Goal: Task Accomplishment & Management: Manage account settings

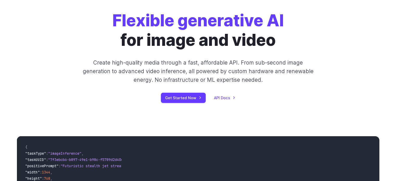
scroll to position [67, 0]
click at [199, 94] on link "Get Started Now" at bounding box center [183, 97] width 45 height 10
click at [225, 97] on link "API Docs" at bounding box center [224, 97] width 21 height 6
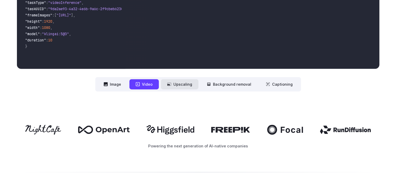
click at [176, 86] on button "Upscaling" at bounding box center [179, 84] width 37 height 10
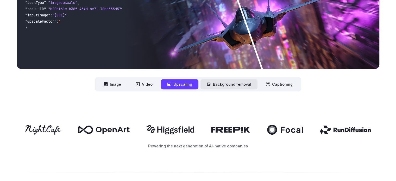
click at [222, 89] on button "Background removal" at bounding box center [228, 84] width 57 height 10
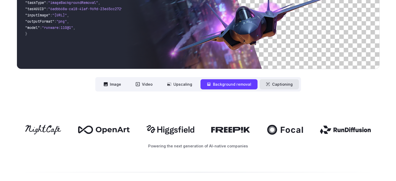
click at [271, 86] on button "Captioning" at bounding box center [278, 84] width 39 height 10
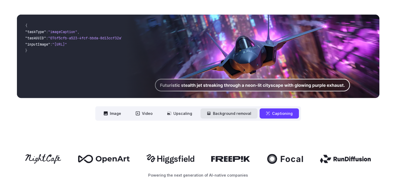
scroll to position [187, 0]
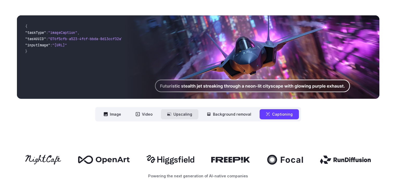
click at [182, 112] on button "Upscaling" at bounding box center [179, 114] width 37 height 10
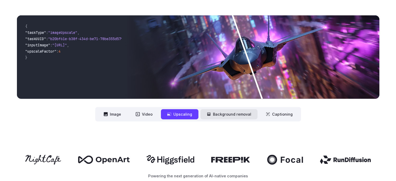
click at [203, 115] on button "Background removal" at bounding box center [228, 114] width 57 height 10
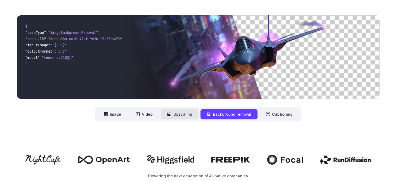
click at [186, 114] on button "Upscaling" at bounding box center [179, 114] width 37 height 10
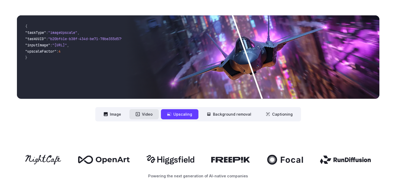
click at [147, 112] on button "Video" at bounding box center [143, 114] width 29 height 10
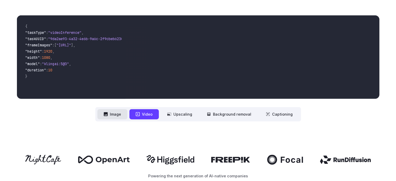
click at [127, 113] on button "Image" at bounding box center [112, 114] width 30 height 10
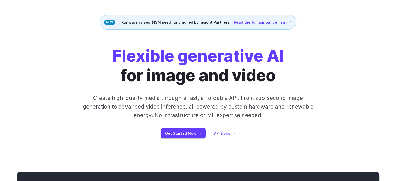
scroll to position [0, 0]
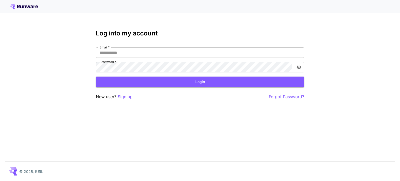
click at [124, 96] on p "Sign up" at bounding box center [125, 96] width 15 height 7
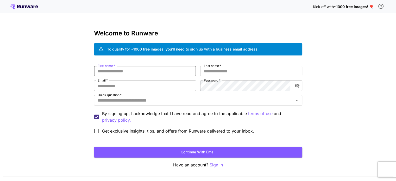
click at [132, 74] on input "First name   *" at bounding box center [145, 71] width 102 height 10
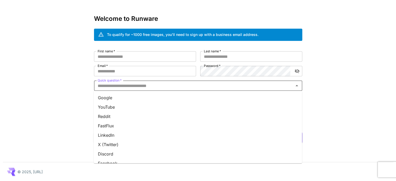
click at [134, 86] on input "Quick question   *" at bounding box center [193, 85] width 196 height 7
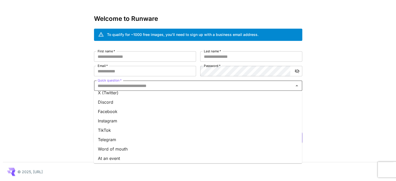
scroll to position [72, 0]
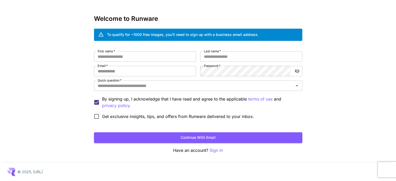
click at [67, 131] on div "Kick off with ~1000 free images! 🎈 Welcome to Runware To qualify for ~1000 free…" at bounding box center [198, 83] width 396 height 196
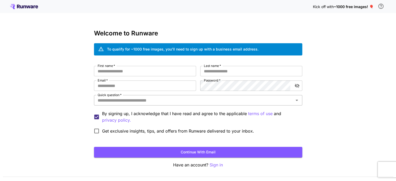
scroll to position [15, 0]
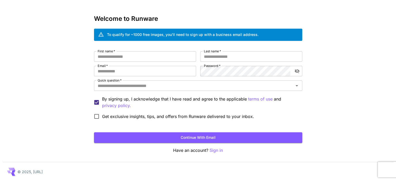
drag, startPoint x: 44, startPoint y: 173, endPoint x: 47, endPoint y: 170, distance: 4.4
click at [43, 170] on p "© 2025, Runware.ai" at bounding box center [29, 171] width 25 height 5
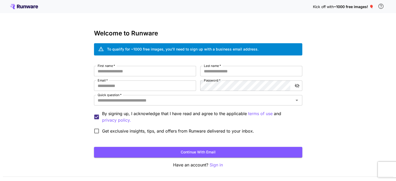
click at [32, 7] on icon at bounding box center [24, 6] width 28 height 5
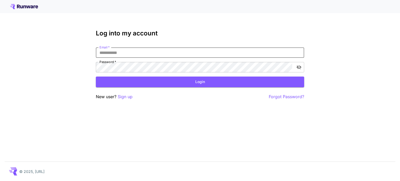
click at [176, 52] on input "Email   *" at bounding box center [200, 52] width 208 height 10
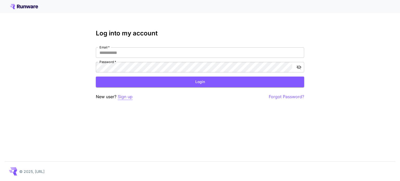
click at [124, 96] on p "Sign up" at bounding box center [125, 96] width 15 height 7
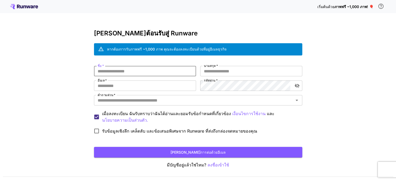
click at [171, 69] on input "ชื่อ   *" at bounding box center [145, 71] width 102 height 10
type input "*"
type input "**********"
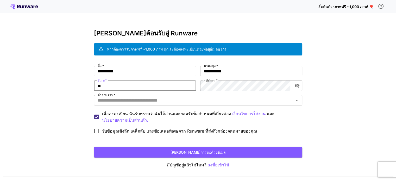
type input "**********"
click at [204, 104] on div "คำถามด่วน   *" at bounding box center [198, 100] width 208 height 10
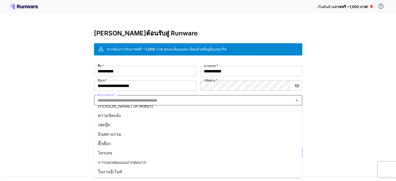
scroll to position [72, 0]
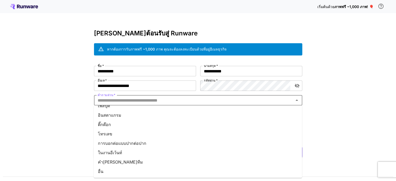
click at [123, 125] on li "ติ๊กต๊อก" at bounding box center [198, 124] width 208 height 9
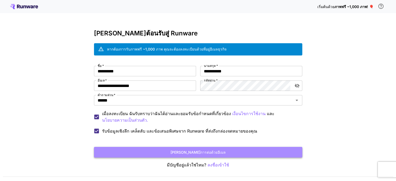
click at [128, 150] on button "ดำเนินการต่อด้วยอีเมล" at bounding box center [198, 152] width 208 height 11
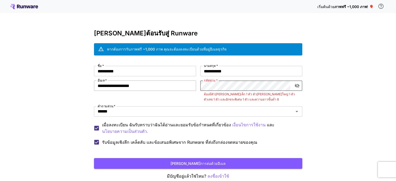
click at [182, 83] on div "**********" at bounding box center [198, 107] width 208 height 82
click at [94, 158] on button "ดำเนินการต่อด้วยอีเมล" at bounding box center [198, 163] width 208 height 11
click at [187, 86] on div "**********" at bounding box center [198, 107] width 208 height 82
click at [94, 158] on button "ดำเนินการต่อด้วยอีเมล" at bounding box center [198, 163] width 208 height 11
click at [298, 83] on icon "สลับการมองเห็นรหัสผ่าน" at bounding box center [296, 85] width 5 height 5
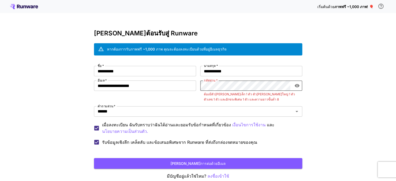
click at [298, 83] on icon "สลับการมองเห็นรหัสผ่าน" at bounding box center [296, 85] width 5 height 5
click at [297, 86] on icon "สลับการมองเห็นรหัสผ่าน" at bounding box center [296, 85] width 5 height 5
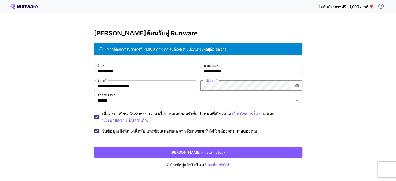
scroll to position [15, 0]
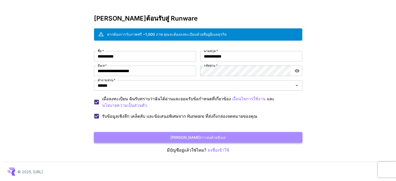
click at [171, 133] on button "ดำเนินการต่อด้วยอีเมล" at bounding box center [198, 137] width 208 height 11
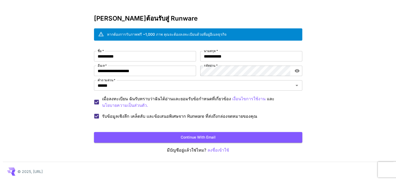
scroll to position [15, 0]
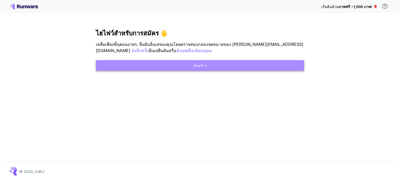
click at [236, 65] on button "เริ่มสร้าง" at bounding box center [200, 65] width 208 height 11
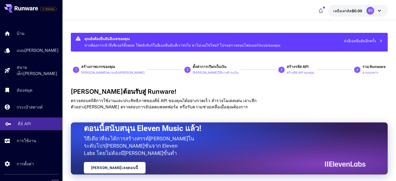
click at [14, 121] on link "คีย์ API" at bounding box center [31, 123] width 62 height 13
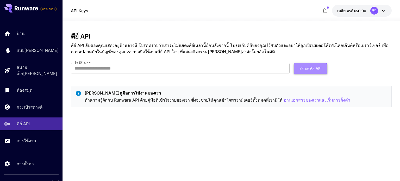
click at [301, 70] on font "สร้างรหัส API" at bounding box center [310, 68] width 22 height 7
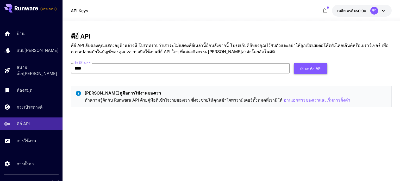
type input "****"
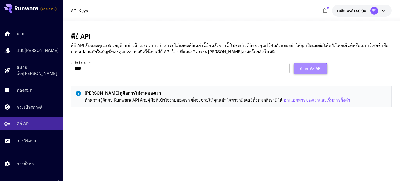
click at [303, 71] on font "สร้างรหัส API" at bounding box center [310, 68] width 22 height 7
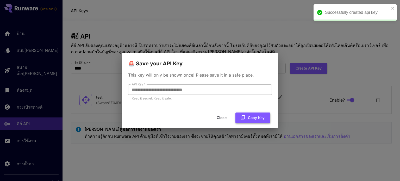
click at [247, 118] on button "Copy Key" at bounding box center [252, 117] width 35 height 11
click at [393, 9] on icon "ปิด" at bounding box center [393, 8] width 4 height 4
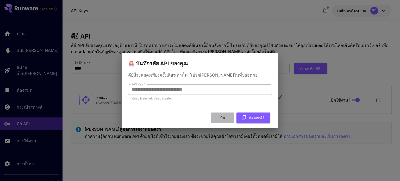
click at [225, 117] on font "ปิด" at bounding box center [222, 117] width 5 height 4
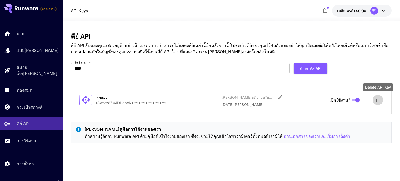
click at [379, 100] on icon "ลบรหัส API" at bounding box center [378, 100] width 4 height 5
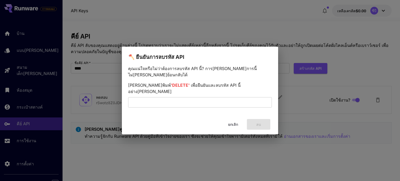
click at [216, 101] on div "คุณแน่ใจหรือไม่ว่าต้องการลบรหัส API นี้? การดำเนินการนี้ไม่สามารถย้อนกลับได้ กร…" at bounding box center [200, 88] width 144 height 46
click at [171, 87] on font "'DELETE'" at bounding box center [180, 84] width 19 height 5
click at [171, 86] on font "'DELETE'" at bounding box center [180, 84] width 19 height 5
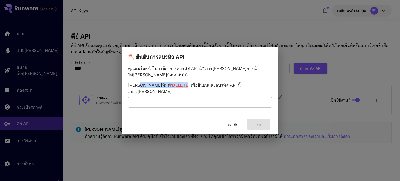
click at [171, 86] on font "'DELETE'" at bounding box center [180, 84] width 19 height 5
drag, startPoint x: 149, startPoint y: 86, endPoint x: 163, endPoint y: 87, distance: 14.1
click at [171, 87] on font "'DELETE'" at bounding box center [180, 84] width 19 height 5
copy font "DELETE"
click at [168, 97] on input "text" at bounding box center [200, 102] width 144 height 10
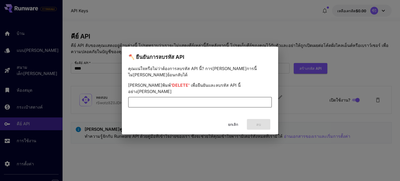
paste input "******"
type input "******"
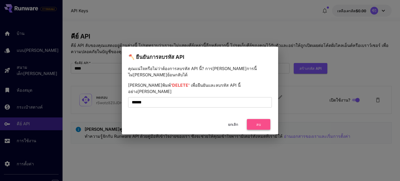
click at [259, 122] on font "ลบ" at bounding box center [258, 124] width 5 height 4
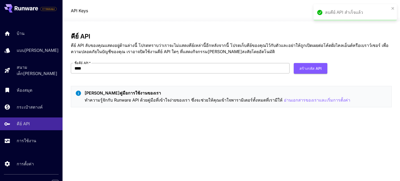
click at [261, 73] on input "****" at bounding box center [180, 68] width 218 height 10
type input "*"
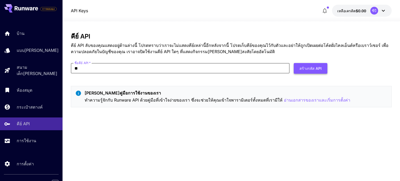
type input "**"
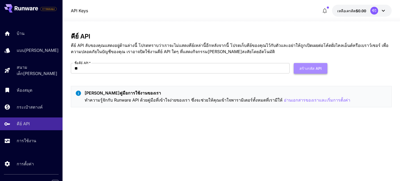
click at [314, 69] on font "สร้างรหัส API" at bounding box center [310, 68] width 22 height 4
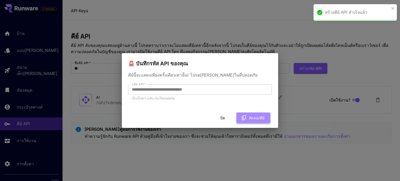
click at [254, 119] on font "คัดลอกคีย์" at bounding box center [257, 117] width 16 height 4
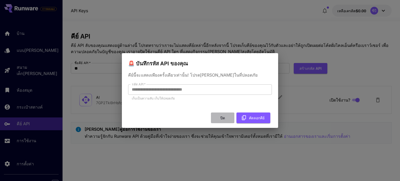
click at [217, 117] on button "ปิด" at bounding box center [222, 117] width 23 height 11
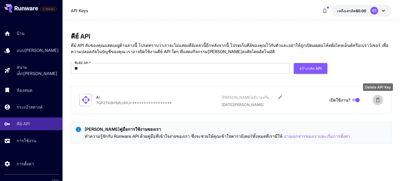
click at [375, 102] on icon "ลบรหัส API" at bounding box center [377, 100] width 6 height 6
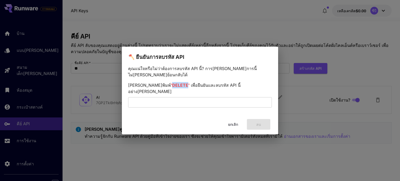
drag, startPoint x: 148, startPoint y: 85, endPoint x: 162, endPoint y: 84, distance: 14.6
click at [171, 84] on font "'DELETE'" at bounding box center [180, 84] width 19 height 5
copy font "DELETE"
click at [158, 99] on input "text" at bounding box center [200, 102] width 144 height 10
paste input "******"
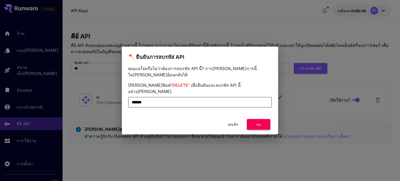
type input "******"
click at [255, 119] on button "ลบ" at bounding box center [258, 124] width 23 height 11
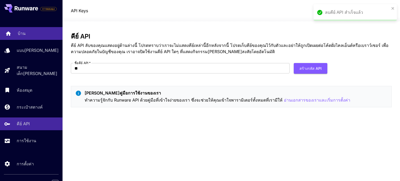
click at [22, 33] on font "บ้าน" at bounding box center [22, 33] width 8 height 5
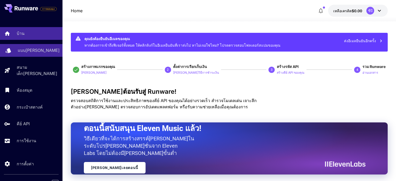
click at [34, 50] on font "แบบจำลอง" at bounding box center [39, 50] width 42 height 5
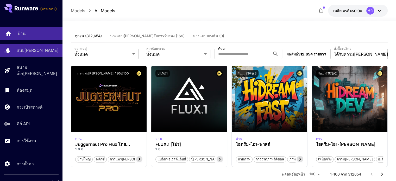
click at [25, 34] on div "บ้าน" at bounding box center [38, 33] width 41 height 6
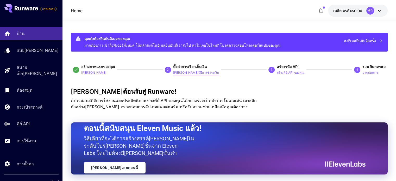
click at [193, 70] on font "เพิ่มวิธีการชำระเงิน" at bounding box center [196, 72] width 46 height 4
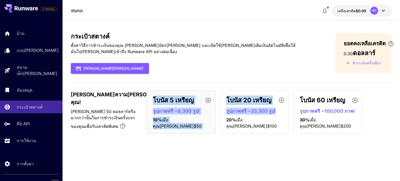
drag, startPoint x: 224, startPoint y: 146, endPoint x: 149, endPoint y: 95, distance: 91.0
click at [149, 95] on div "กระเป๋าสตางค์ ตั้งค่าวิธีการชำระเงินของคุณ เพิ่มบัตรสำรอง และเปิดใช้งานการเติมเ…" at bounding box center [231, 101] width 320 height 137
click at [196, 143] on div "กระเป๋าสตางค์ ตั้งค่าวิธีการชำระเงินของคุณ เพิ่มบัตรสำรอง และเปิดใช้งานการเติมเ…" at bounding box center [231, 101] width 320 height 137
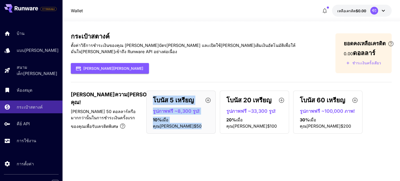
drag, startPoint x: 145, startPoint y: 91, endPoint x: 200, endPoint y: 120, distance: 62.1
click at [200, 120] on div "เพิ่มความสมดุลของคุณ! เพิ่ม 50 ดอลลาร์หรือมากกว่านั้นในการชำระเงินครั้งแรกของคุ…" at bounding box center [231, 112] width 320 height 43
copy div "โบนัส 5 เหรียญ รูปภาพฟรี ~8,300 รูป! 10 % เมื่อคุณเพิ่ม $50"
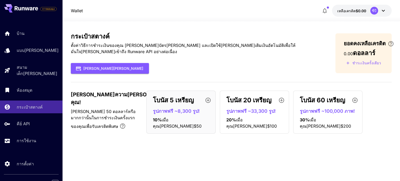
click at [267, 66] on div "เพิ่มเงินทุน" at bounding box center [194, 68] width 247 height 11
click at [252, 95] on p "โบนัส 20 เหรียญ" at bounding box center [248, 99] width 45 height 9
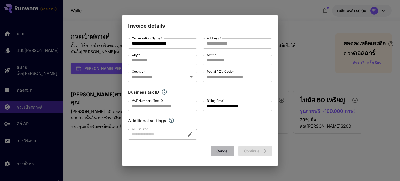
click at [220, 152] on button "Cancel" at bounding box center [221, 151] width 23 height 11
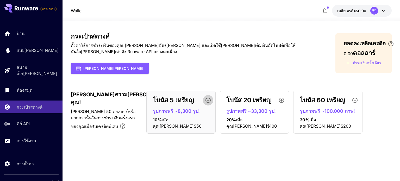
click at [207, 98] on icon "button" at bounding box center [208, 100] width 6 height 6
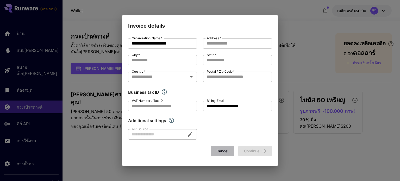
click at [219, 152] on button "Cancel" at bounding box center [221, 151] width 23 height 11
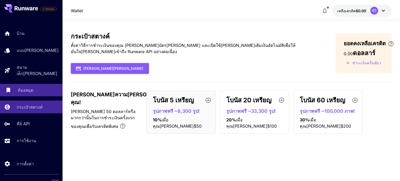
click at [37, 87] on div "ห้องสมุด" at bounding box center [38, 90] width 41 height 6
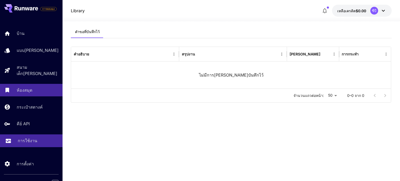
click at [33, 138] on font "การใช้งาน" at bounding box center [28, 140] width 20 height 5
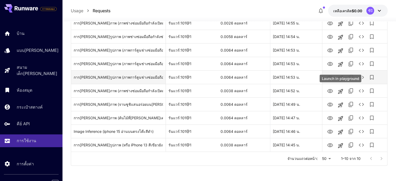
scroll to position [64, 0]
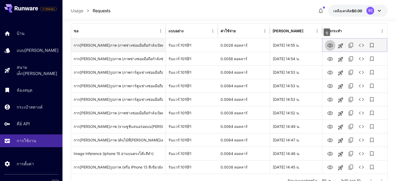
click at [330, 42] on link "ดู" at bounding box center [330, 45] width 6 height 7
click at [364, 46] on icon "ดูรายละเอียด" at bounding box center [361, 45] width 6 height 6
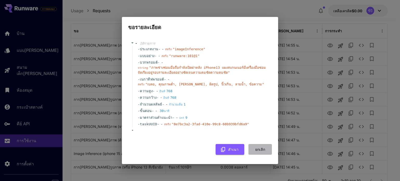
click at [256, 147] on font "ยกเลิก" at bounding box center [260, 149] width 10 height 4
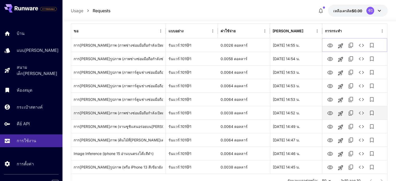
scroll to position [0, 0]
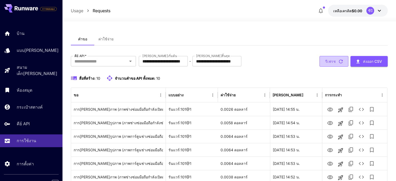
click at [342, 61] on icon "button" at bounding box center [341, 62] width 6 height 6
click at [102, 40] on font "ค่าใช้จ่าย" at bounding box center [105, 39] width 15 height 4
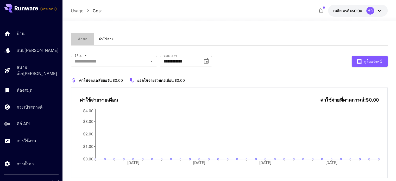
click at [81, 39] on font "คำขอ" at bounding box center [82, 39] width 9 height 4
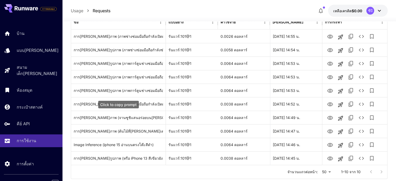
scroll to position [86, 0]
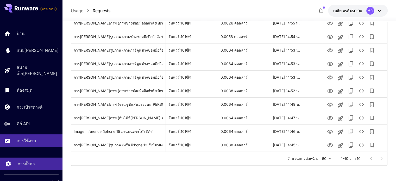
click at [33, 161] on font "การตั้งค่า" at bounding box center [26, 163] width 17 height 5
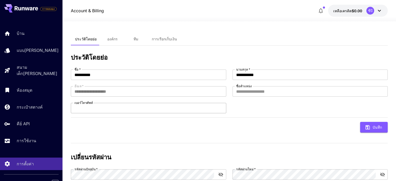
scroll to position [33, 0]
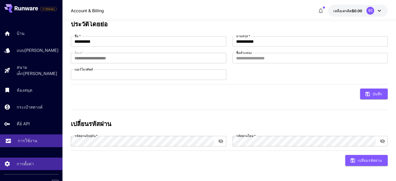
click at [41, 137] on div "การใช้งาน" at bounding box center [38, 140] width 41 height 6
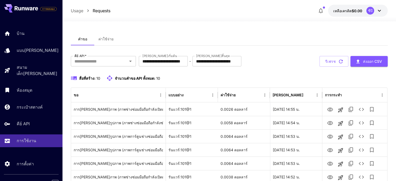
click at [380, 12] on icon at bounding box center [379, 11] width 6 height 6
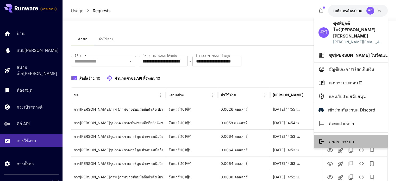
click at [357, 134] on li "ออกจากระบบ" at bounding box center [350, 141] width 74 height 14
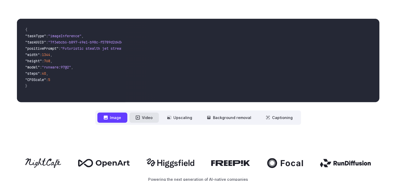
click at [147, 119] on button "Video" at bounding box center [143, 117] width 29 height 10
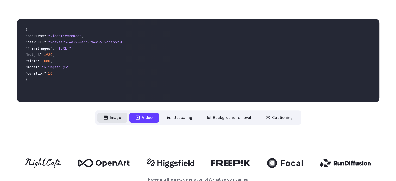
click at [121, 115] on button "Image" at bounding box center [112, 117] width 30 height 10
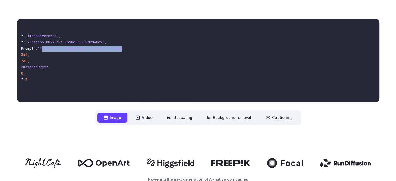
scroll to position [0, 142]
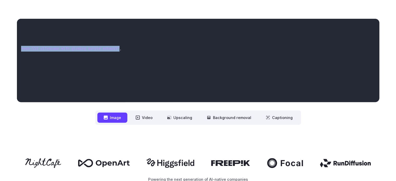
drag, startPoint x: 70, startPoint y: 49, endPoint x: 117, endPoint y: 50, distance: 46.8
click at [117, 50] on span ""Futuristic stealth jet streaking through a neon-lit cityscape with glowing pur…" at bounding box center [24, 48] width 189 height 5
click at [114, 52] on div at bounding box center [114, 52] width 0 height 0
click at [146, 80] on video at bounding box center [251, 60] width 253 height 83
click at [138, 101] on video at bounding box center [251, 60] width 253 height 83
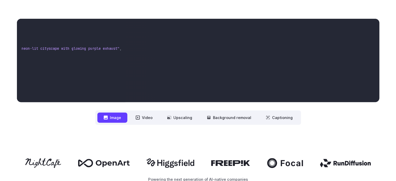
click at [75, 106] on div "**********" at bounding box center [198, 72] width 362 height 106
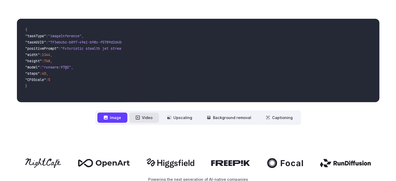
click at [149, 115] on button "Video" at bounding box center [143, 117] width 29 height 10
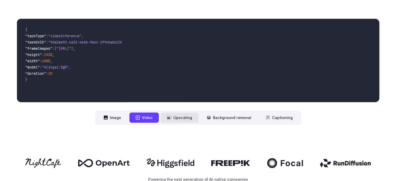
click at [176, 120] on button "Upscaling" at bounding box center [179, 117] width 37 height 10
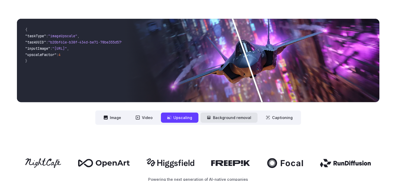
click at [204, 121] on button "Background removal" at bounding box center [228, 117] width 57 height 10
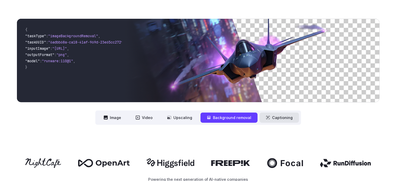
click at [260, 121] on button "Captioning" at bounding box center [278, 117] width 39 height 10
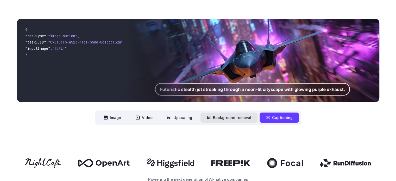
click at [217, 122] on button "Background removal" at bounding box center [228, 117] width 57 height 10
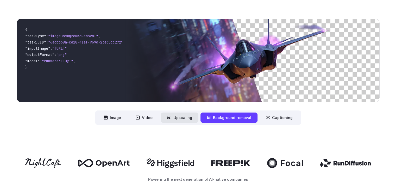
click at [187, 120] on button "Upscaling" at bounding box center [179, 117] width 37 height 10
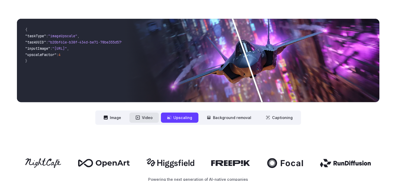
click at [150, 120] on button "Video" at bounding box center [143, 117] width 29 height 10
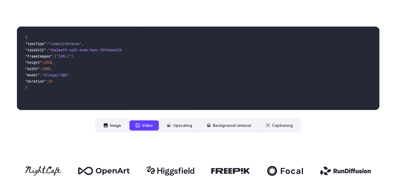
scroll to position [176, 0]
click at [121, 126] on button "Image" at bounding box center [112, 125] width 30 height 10
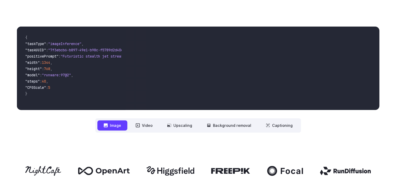
click at [70, 57] on span ""Futuristic stealth jet streaking through a neon-lit cityscape with glowing pur…" at bounding box center [155, 56] width 189 height 5
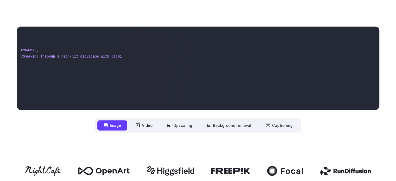
scroll to position [0, 142]
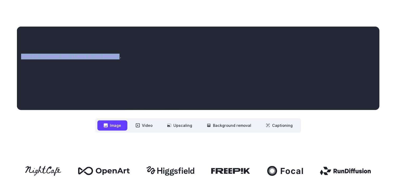
drag, startPoint x: 70, startPoint y: 57, endPoint x: 117, endPoint y: 56, distance: 46.8
click at [117, 56] on span ""Futuristic stealth jet streaking through a neon-lit cityscape with glowing pur…" at bounding box center [24, 56] width 189 height 5
copy span "Futuristic stealth jet streaking through a neon-lit cityscape with glowing purp…"
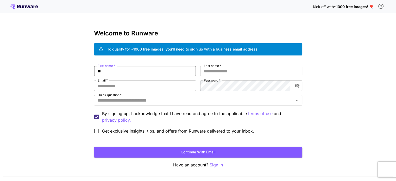
type input "*"
type input "***"
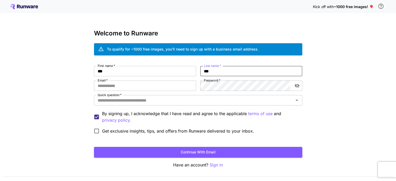
type input "***"
type input "*"
click at [137, 90] on input "*" at bounding box center [145, 85] width 102 height 10
type input "*"
click at [120, 86] on input "**********" at bounding box center [145, 85] width 102 height 10
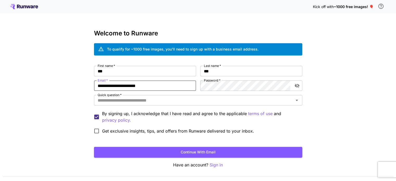
type input "**********"
click at [297, 86] on icon "toggle password visibility" at bounding box center [296, 85] width 5 height 5
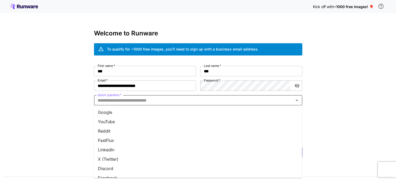
click at [269, 102] on input "Quick question   *" at bounding box center [193, 100] width 196 height 7
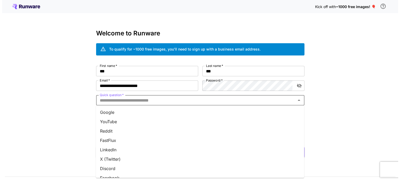
scroll to position [72, 0]
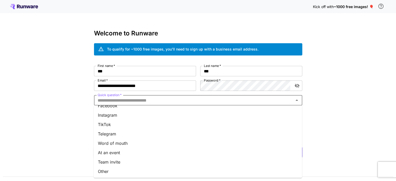
click at [109, 127] on li "TikTok" at bounding box center [198, 124] width 208 height 9
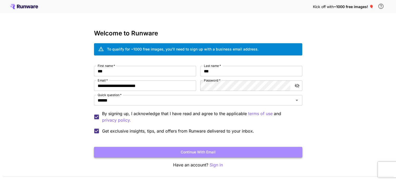
click at [131, 155] on button "Continue with email" at bounding box center [198, 152] width 208 height 11
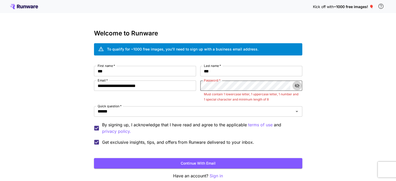
click at [295, 86] on icon "toggle password visibility" at bounding box center [296, 86] width 5 height 4
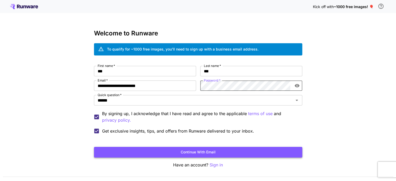
click at [214, 152] on button "Continue with email" at bounding box center [198, 152] width 208 height 11
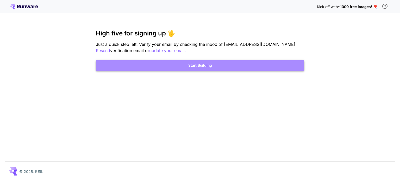
click at [207, 70] on button "Start Building" at bounding box center [200, 65] width 208 height 11
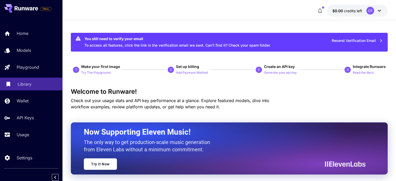
click at [23, 86] on p "Library" at bounding box center [25, 84] width 14 height 6
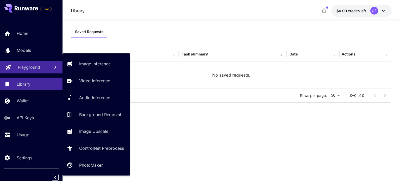
click at [44, 70] on div "Playground" at bounding box center [32, 67] width 28 height 6
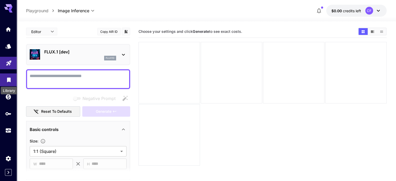
click at [8, 83] on body "**********" at bounding box center [198, 111] width 396 height 222
click at [7, 7] on icon at bounding box center [8, 6] width 8 height 5
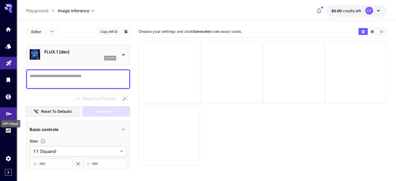
click at [11, 115] on icon "API Keys" at bounding box center [9, 112] width 6 height 6
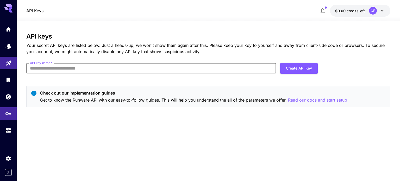
click at [178, 65] on input "API key name   *" at bounding box center [150, 68] width 249 height 10
type input "**"
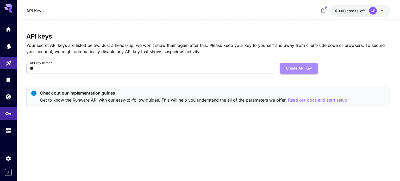
click at [290, 70] on button "Create API Key" at bounding box center [298, 68] width 37 height 11
